Goal: Find specific page/section: Find specific page/section

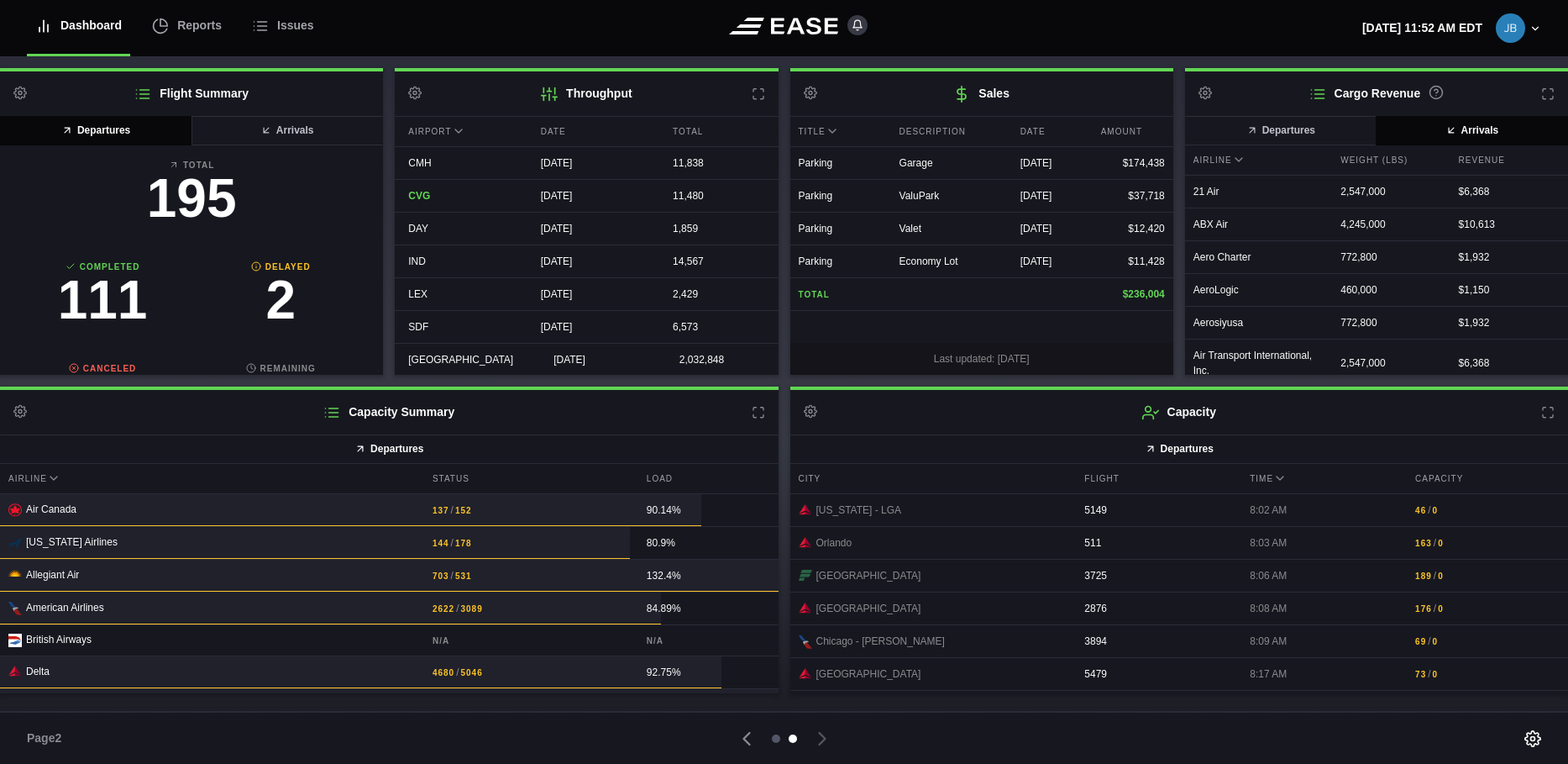
click at [774, 737] on div at bounding box center [775, 738] width 8 height 8
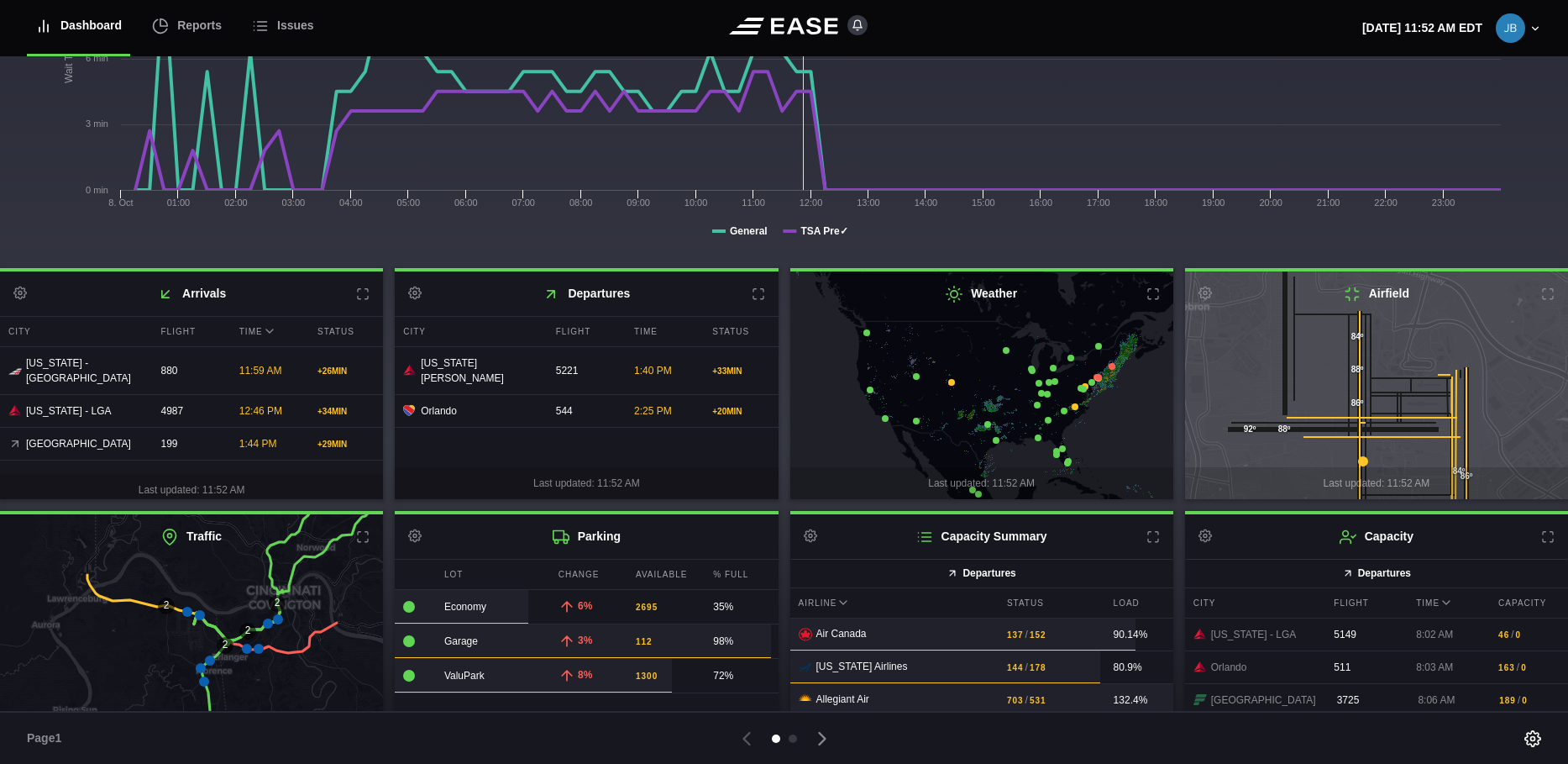
scroll to position [255, 0]
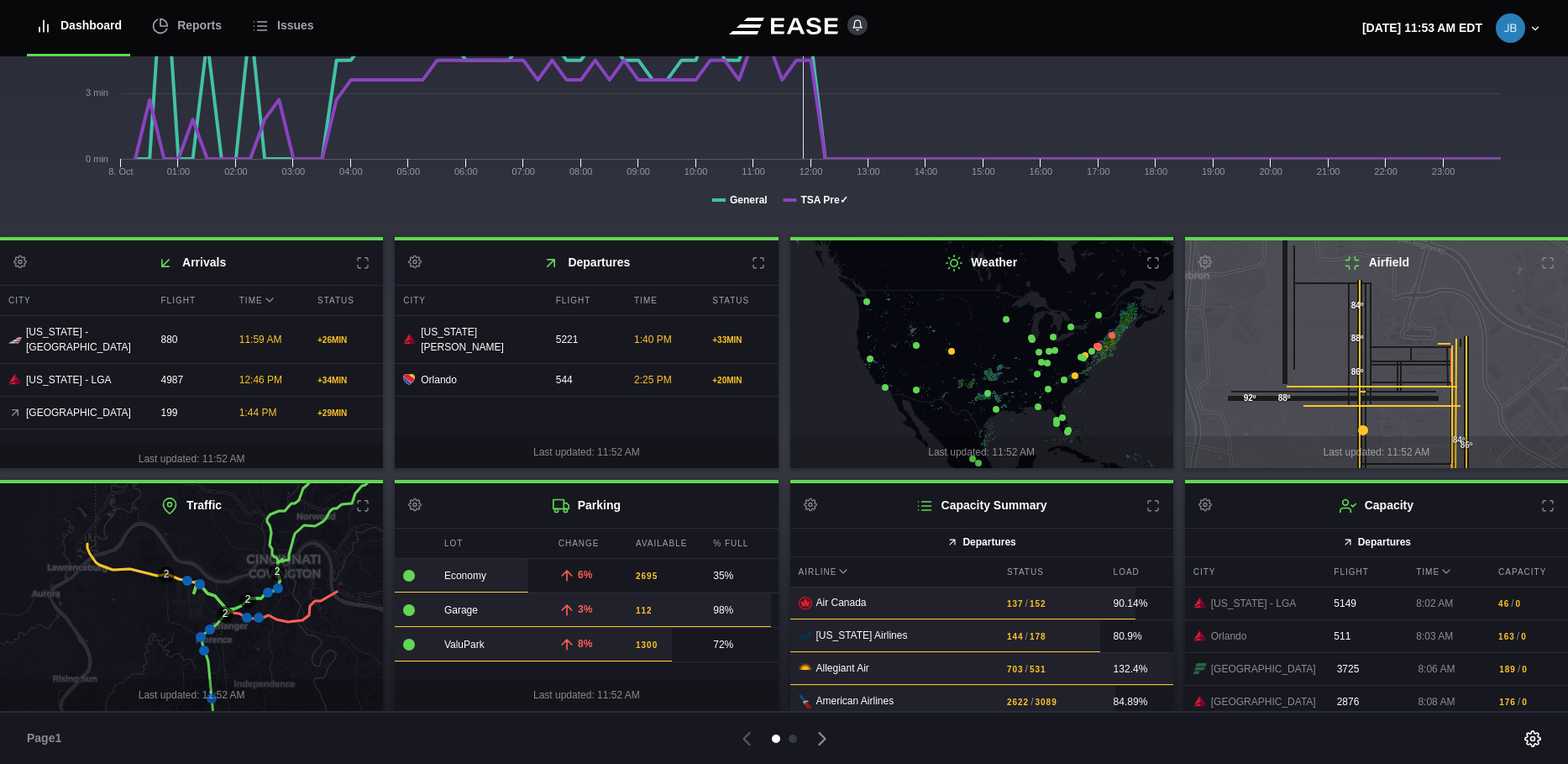
click at [257, 617] on icon at bounding box center [258, 617] width 10 height 10
click at [246, 615] on icon at bounding box center [246, 617] width 10 height 10
click at [186, 578] on icon at bounding box center [187, 580] width 10 height 10
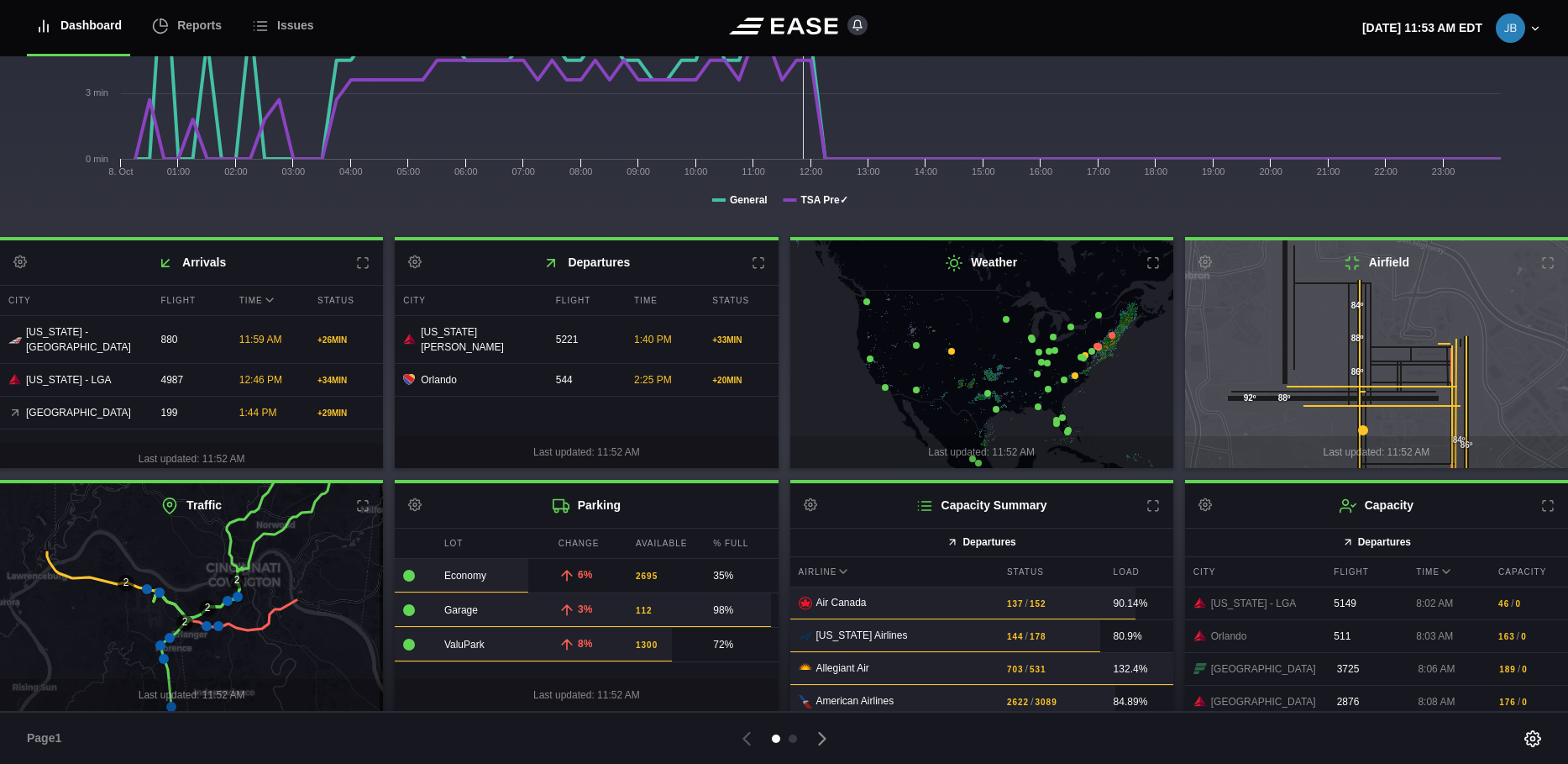
drag, startPoint x: 130, startPoint y: 587, endPoint x: 90, endPoint y: 595, distance: 40.8
click at [90, 595] on icon at bounding box center [150, 605] width 463 height 278
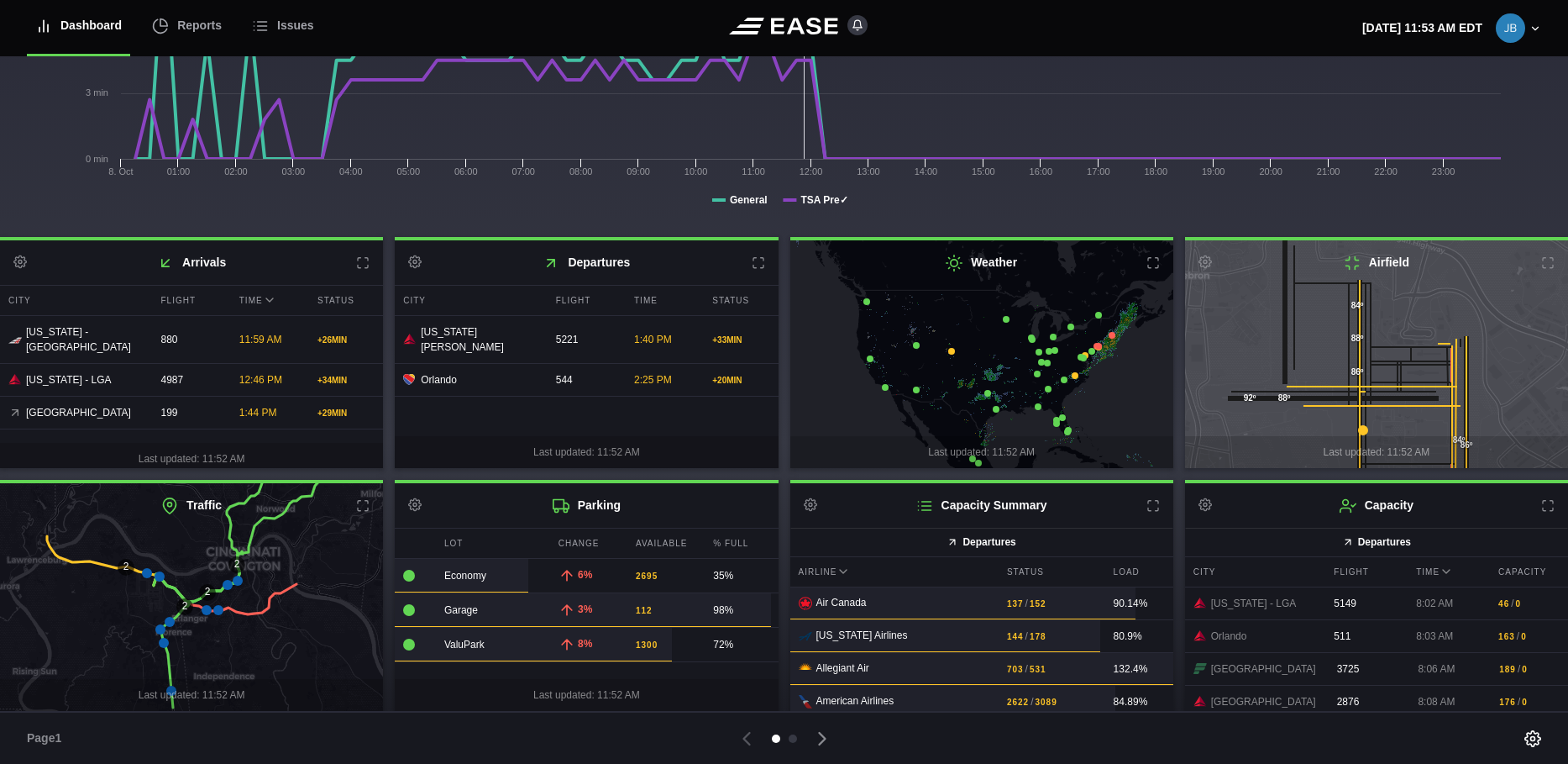
drag, startPoint x: 130, startPoint y: 616, endPoint x: 130, endPoint y: 600, distance: 16.0
click at [130, 600] on icon at bounding box center [190, 581] width 463 height 278
